Goal: Task Accomplishment & Management: Complete application form

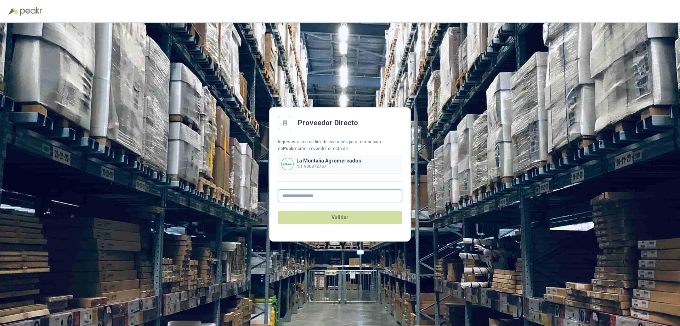
click at [310, 194] on input "text" at bounding box center [340, 195] width 124 height 13
type input "**********"
click at [343, 213] on button "Validar" at bounding box center [340, 216] width 124 height 13
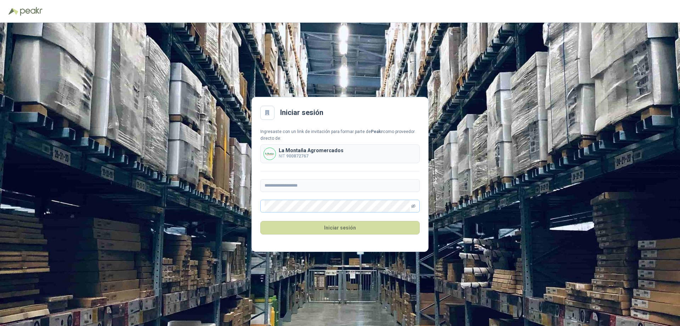
click at [413, 207] on icon "eye-invisible" at bounding box center [413, 205] width 1 height 1
click at [260, 221] on button "Iniciar sesión" at bounding box center [339, 227] width 159 height 13
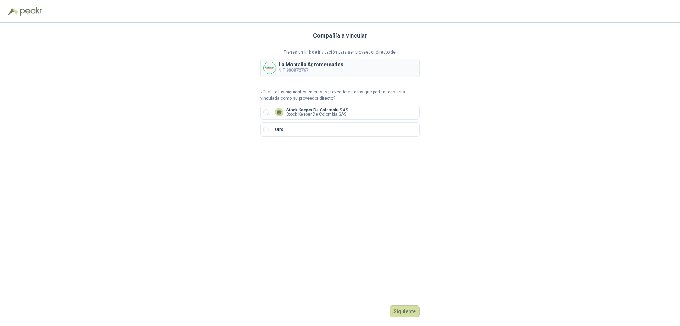
click at [426, 156] on div "Compañía a vincular Tienes un link de invitación para ser proveedor directo de:…" at bounding box center [340, 174] width 680 height 303
click at [401, 310] on button "Siguiente" at bounding box center [405, 311] width 30 height 12
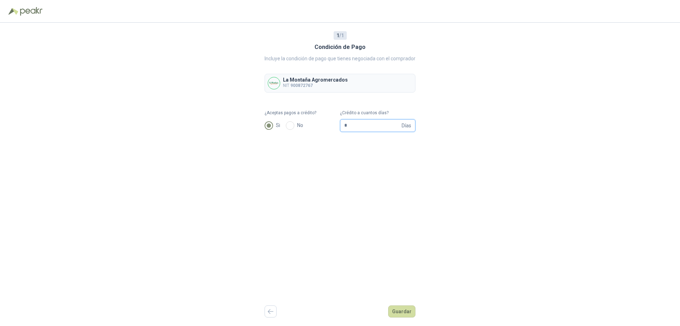
click at [355, 127] on input "*" at bounding box center [372, 125] width 56 height 12
type input "**"
click at [399, 309] on button "Guardar" at bounding box center [401, 311] width 27 height 12
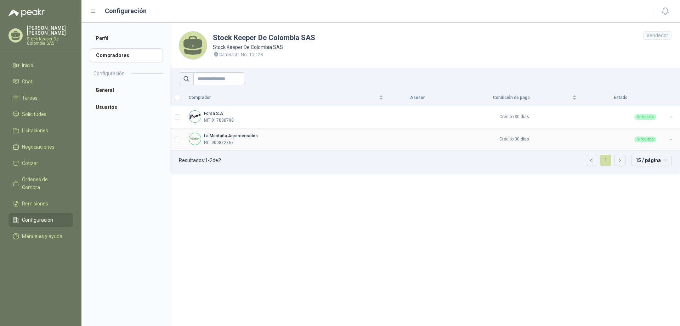
click at [211, 141] on p "NIT 900872767" at bounding box center [219, 142] width 30 height 7
click at [223, 140] on p "NIT 900872767" at bounding box center [219, 142] width 30 height 7
click at [198, 139] on img at bounding box center [195, 139] width 12 height 12
click at [214, 137] on b "La Montaña Agromercados" at bounding box center [231, 135] width 54 height 5
click at [27, 65] on span "Inicio" at bounding box center [27, 65] width 11 height 8
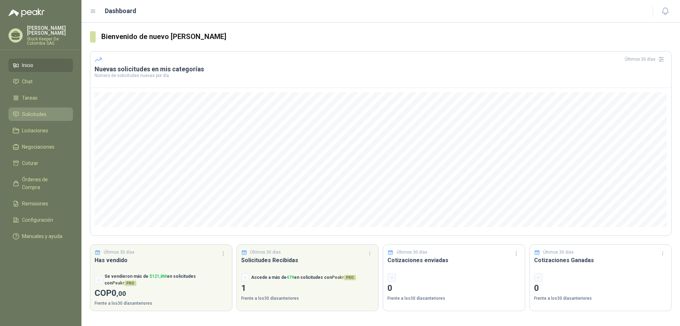
click at [38, 115] on span "Solicitudes" at bounding box center [34, 114] width 24 height 8
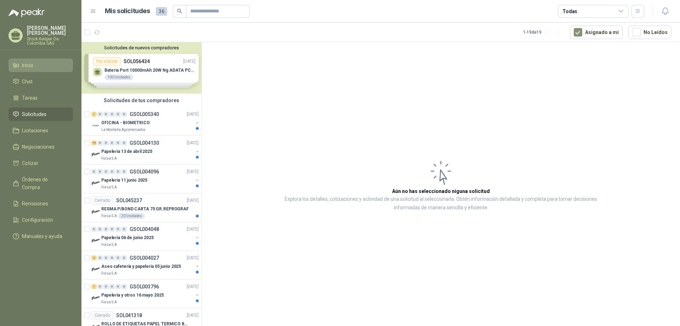
click at [27, 63] on span "Inicio" at bounding box center [27, 65] width 11 height 8
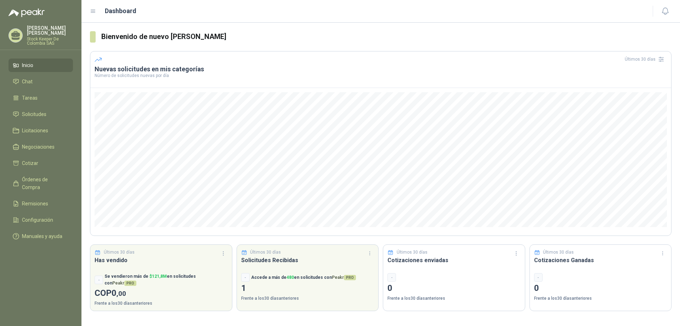
click at [19, 30] on icon at bounding box center [15, 35] width 11 height 11
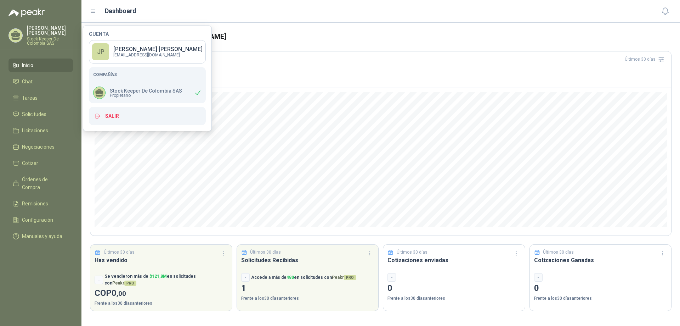
click at [96, 7] on div "Dashboard" at bounding box center [367, 11] width 554 height 10
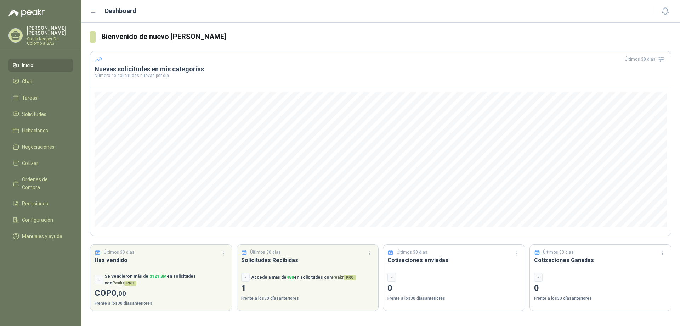
click at [94, 11] on icon at bounding box center [93, 11] width 4 height 3
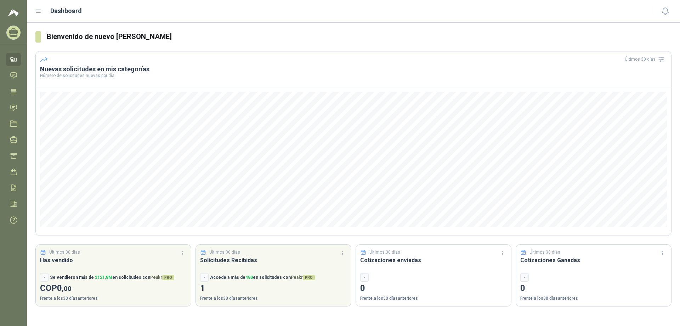
click at [33, 12] on header "Dashboard" at bounding box center [353, 11] width 653 height 23
click at [39, 11] on icon at bounding box center [38, 11] width 4 height 3
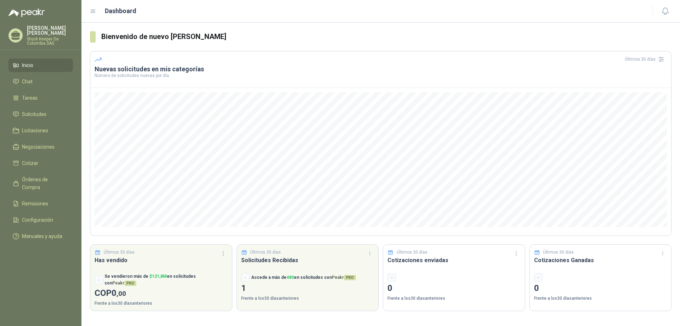
click at [20, 13] on img at bounding box center [27, 13] width 36 height 9
click at [29, 79] on span "Chat" at bounding box center [27, 82] width 11 height 8
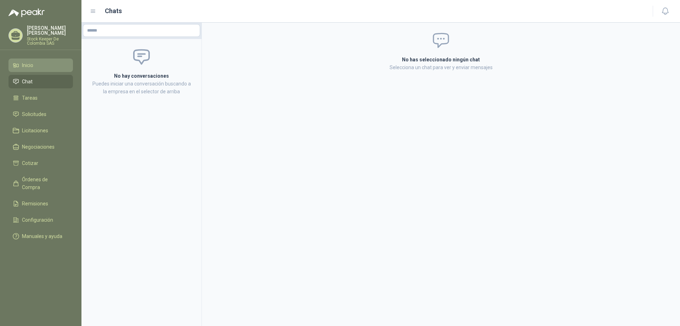
click at [26, 62] on span "Inicio" at bounding box center [27, 65] width 11 height 8
